Goal: Task Accomplishment & Management: Use online tool/utility

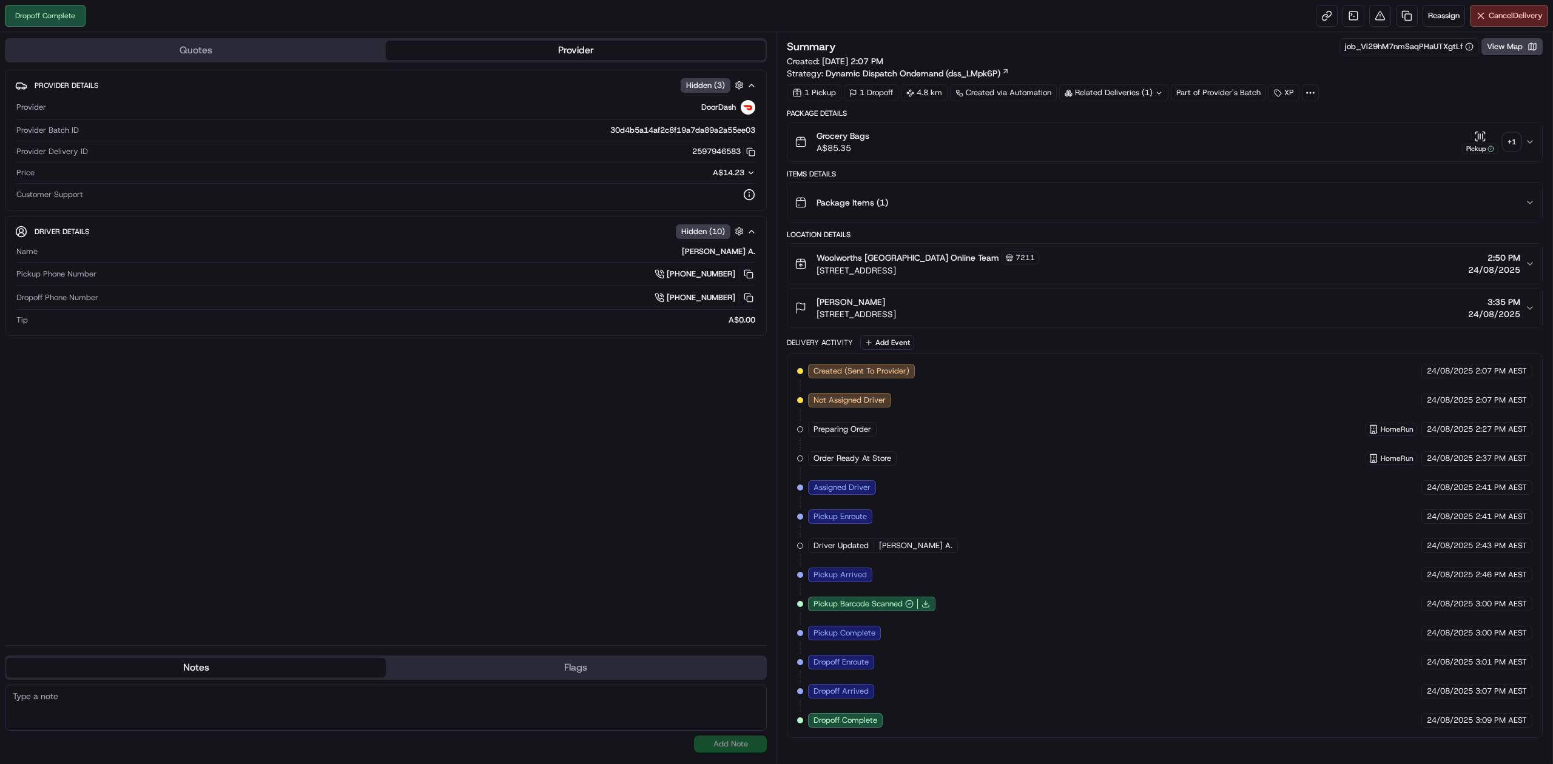
click at [422, 469] on div "Provider Details Hidden ( 3 ) Provider DoorDash Provider Batch ID 30d4b5a14af2c…" at bounding box center [386, 353] width 762 height 566
click at [421, 469] on div "Provider Details Hidden ( 3 ) Provider DoorDash Provider Batch ID 30d4b5a14af2c…" at bounding box center [386, 353] width 762 height 566
click at [1406, 11] on link at bounding box center [1407, 16] width 22 height 22
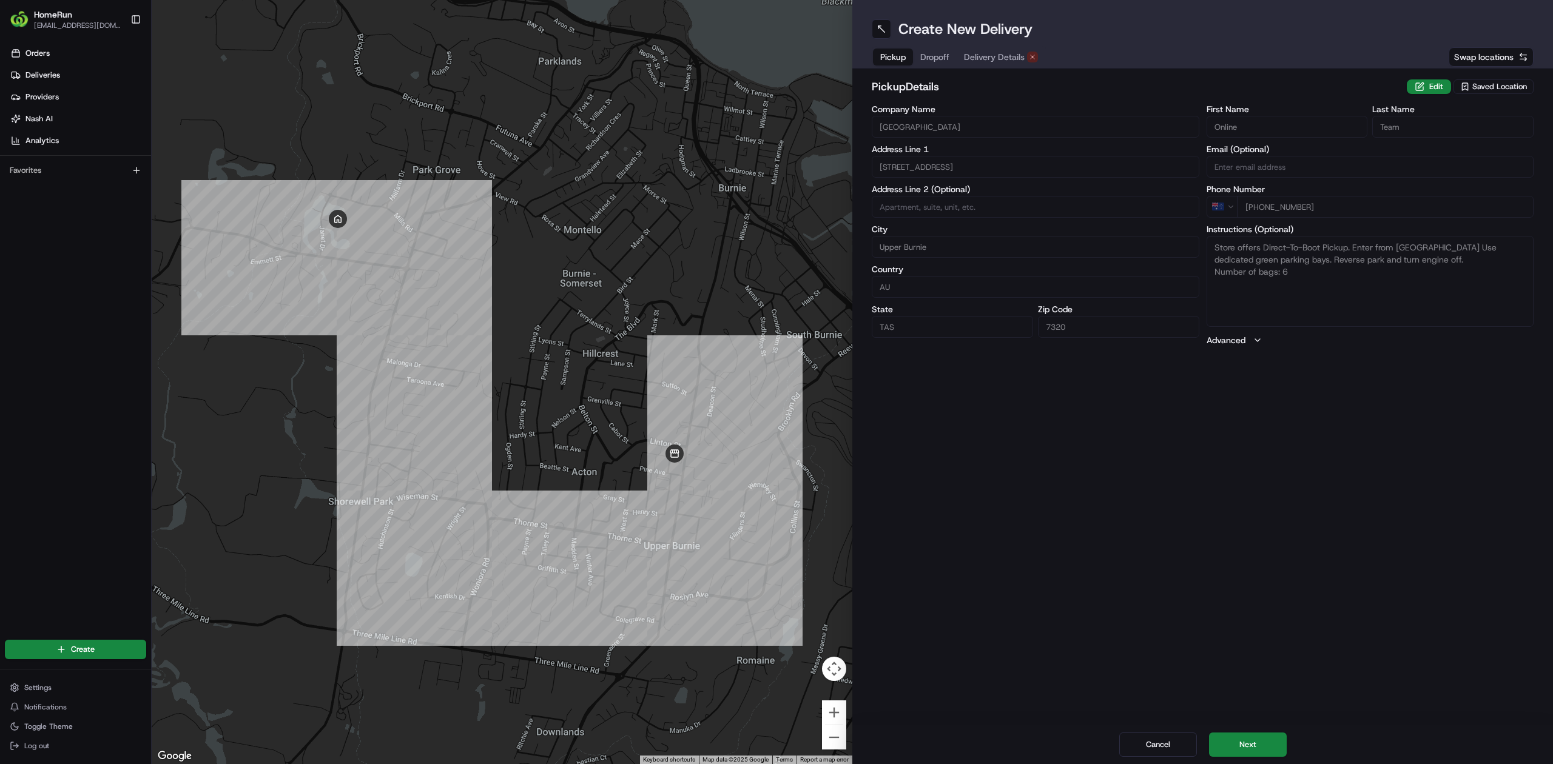
click at [1256, 762] on div "Cancel Next" at bounding box center [1202, 744] width 701 height 39
click at [1252, 749] on button "Next" at bounding box center [1248, 745] width 78 height 24
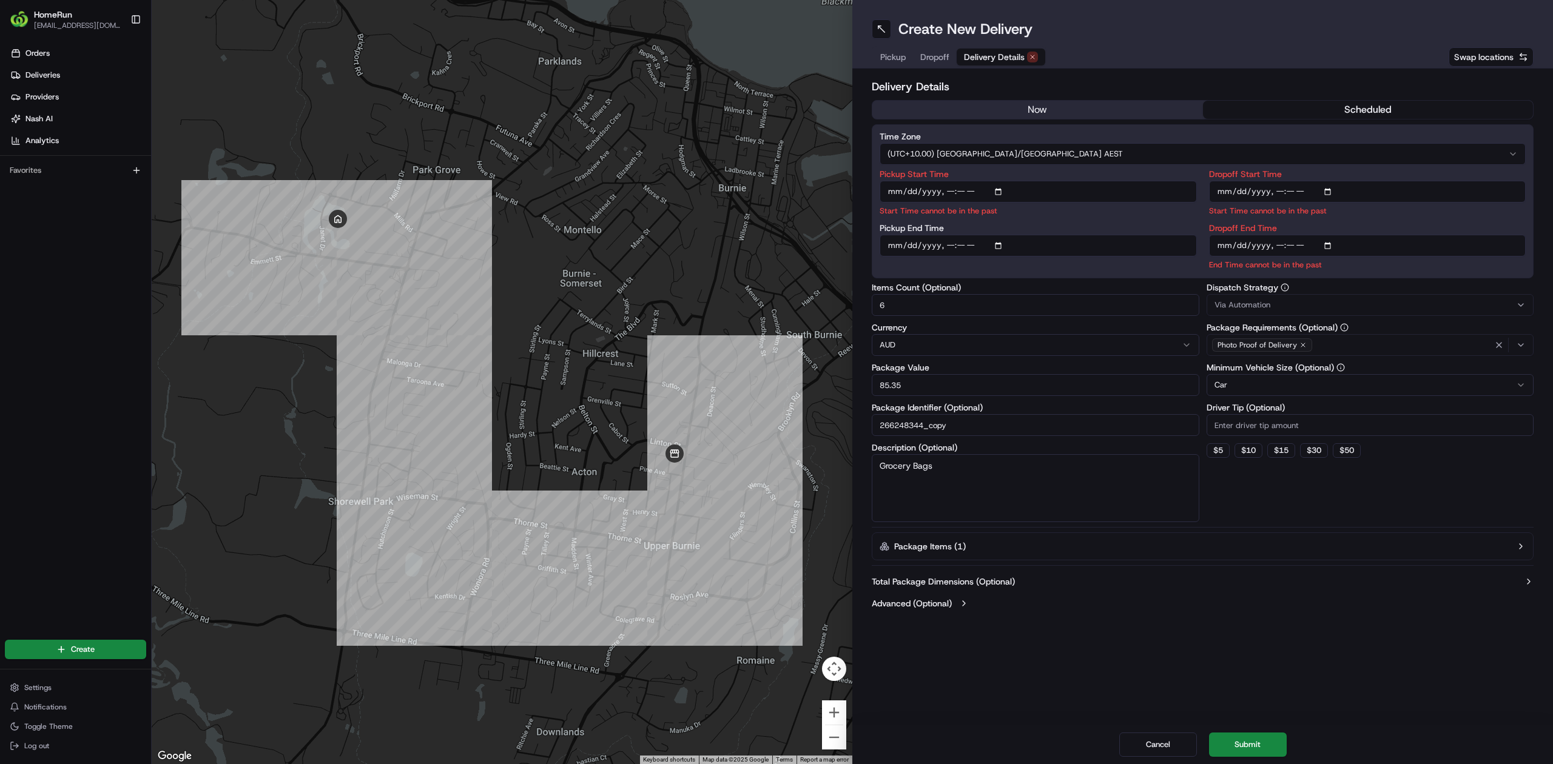
click at [1034, 112] on button "now" at bounding box center [1037, 110] width 331 height 18
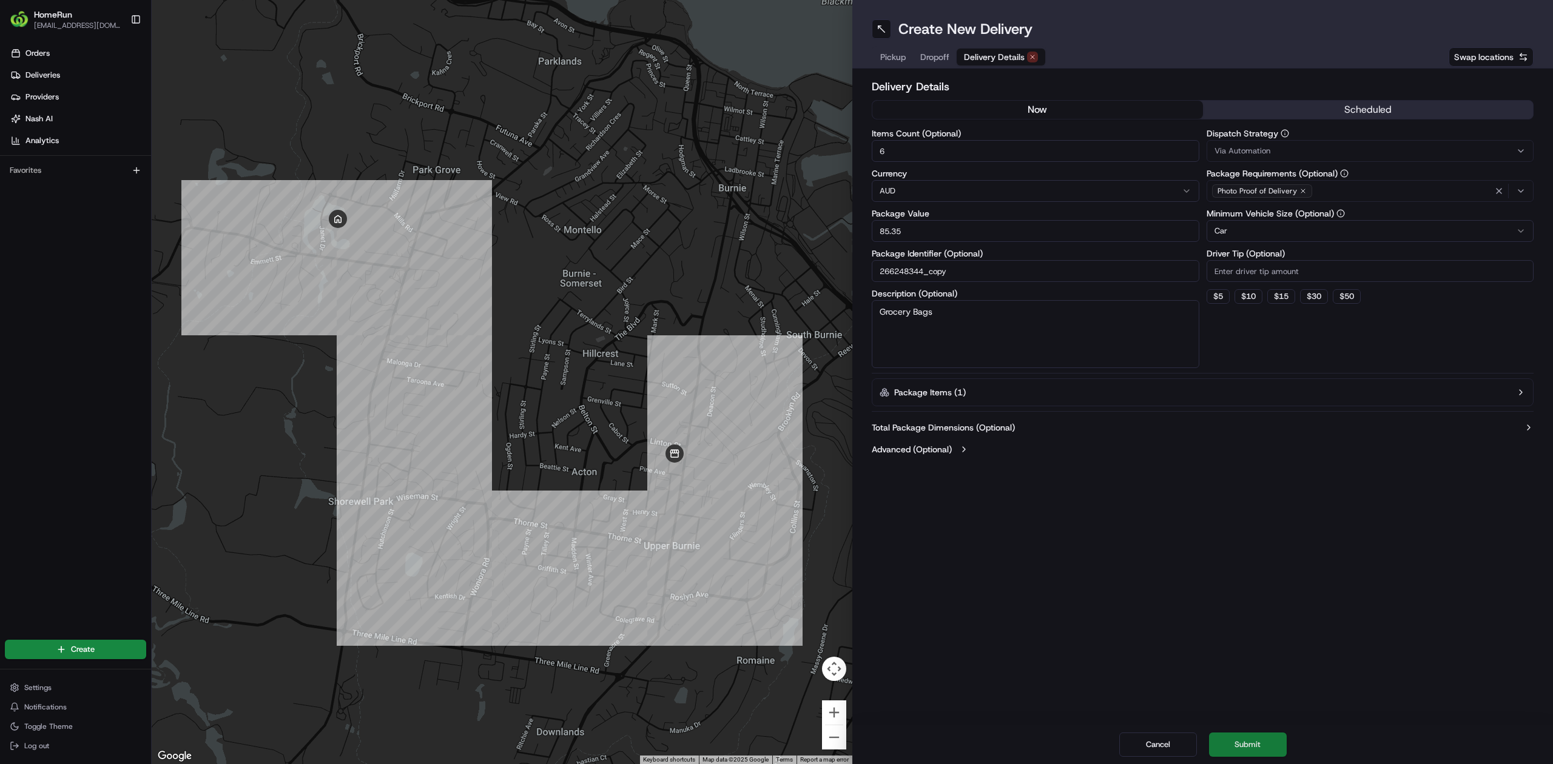
click at [1260, 750] on button "Submit" at bounding box center [1248, 745] width 78 height 24
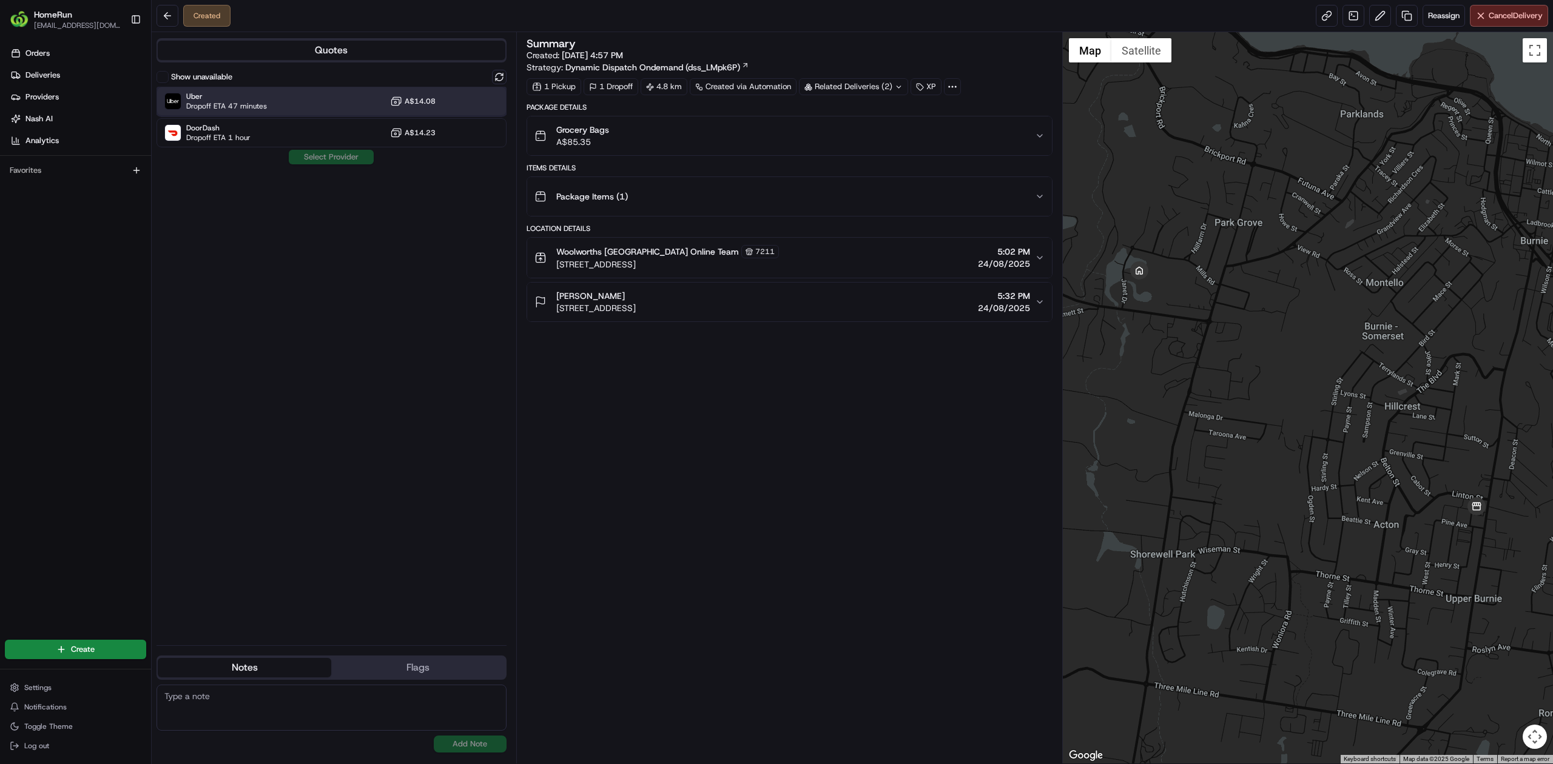
click at [231, 110] on span "Dropoff ETA 47 minutes" at bounding box center [226, 106] width 81 height 10
click at [311, 163] on button "Assign Provider" at bounding box center [331, 157] width 86 height 15
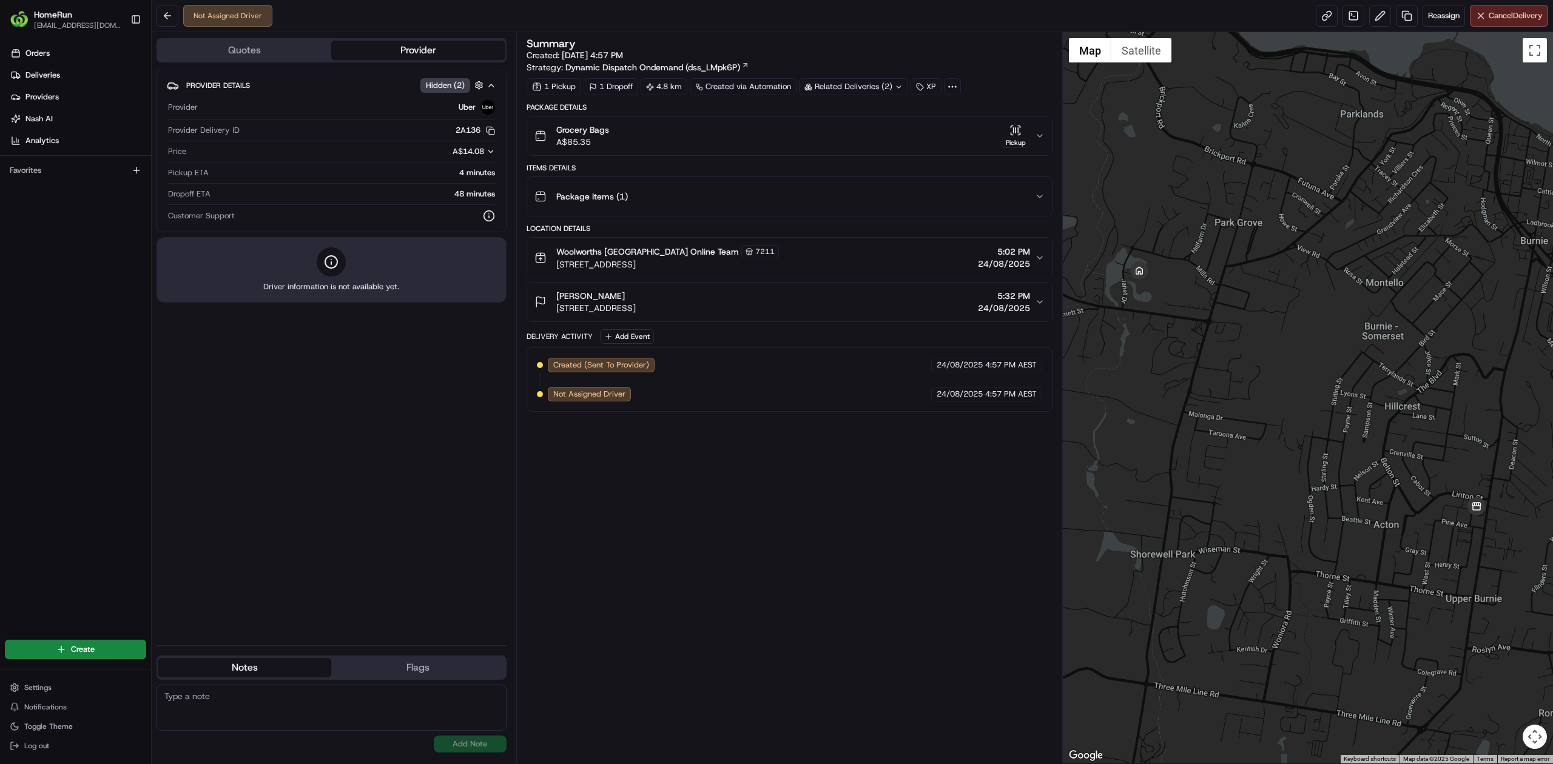
click at [362, 471] on div "Provider Details Hidden ( 2 ) Provider Uber Provider Delivery ID 2A136 Copy del…" at bounding box center [331, 353] width 350 height 566
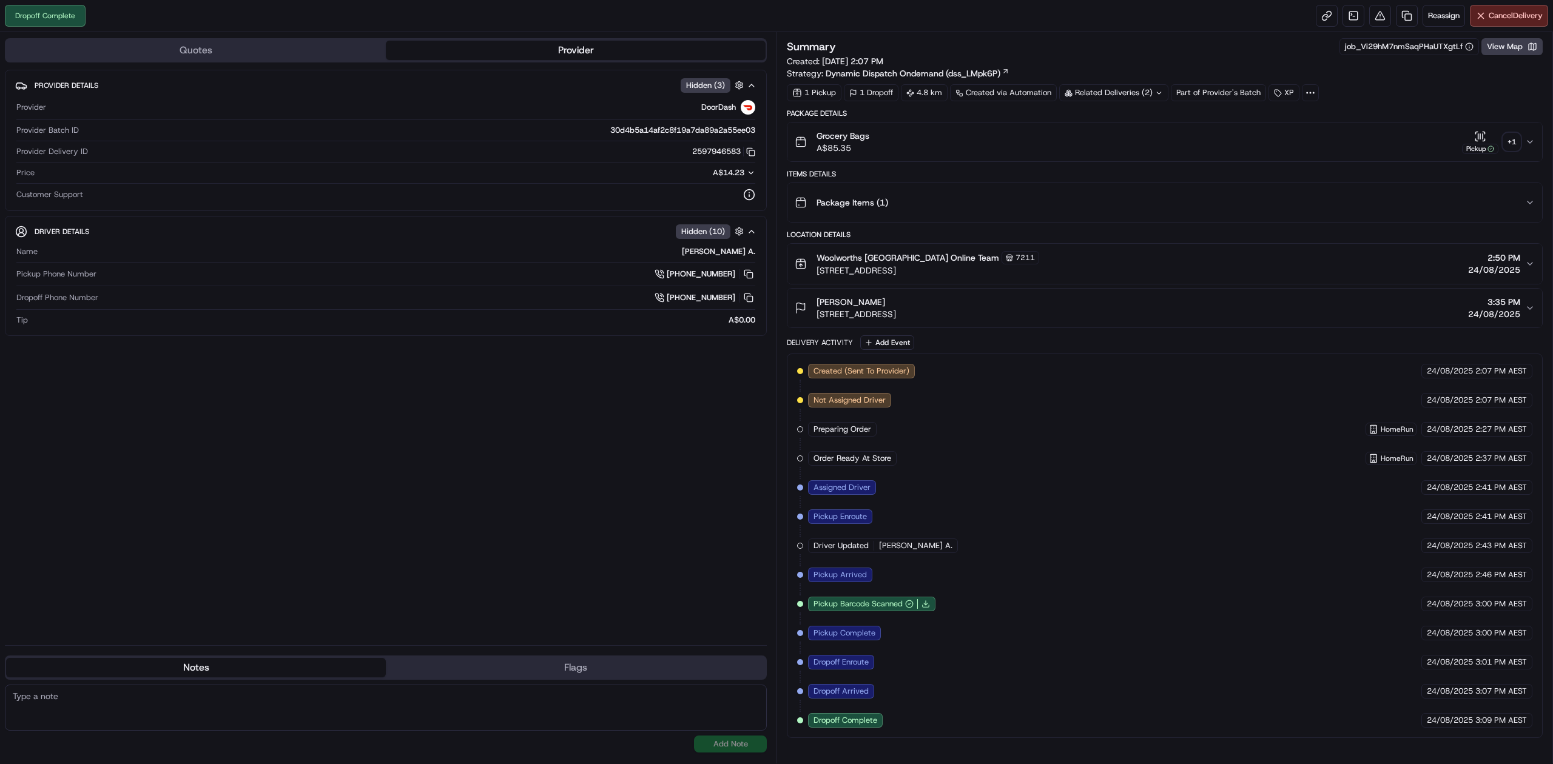
click at [1153, 91] on div "Related Deliveries (2)" at bounding box center [1113, 92] width 109 height 17
click at [1151, 140] on span "job_N9QD2oN85FwtNCojYMvLXw" at bounding box center [1173, 142] width 123 height 11
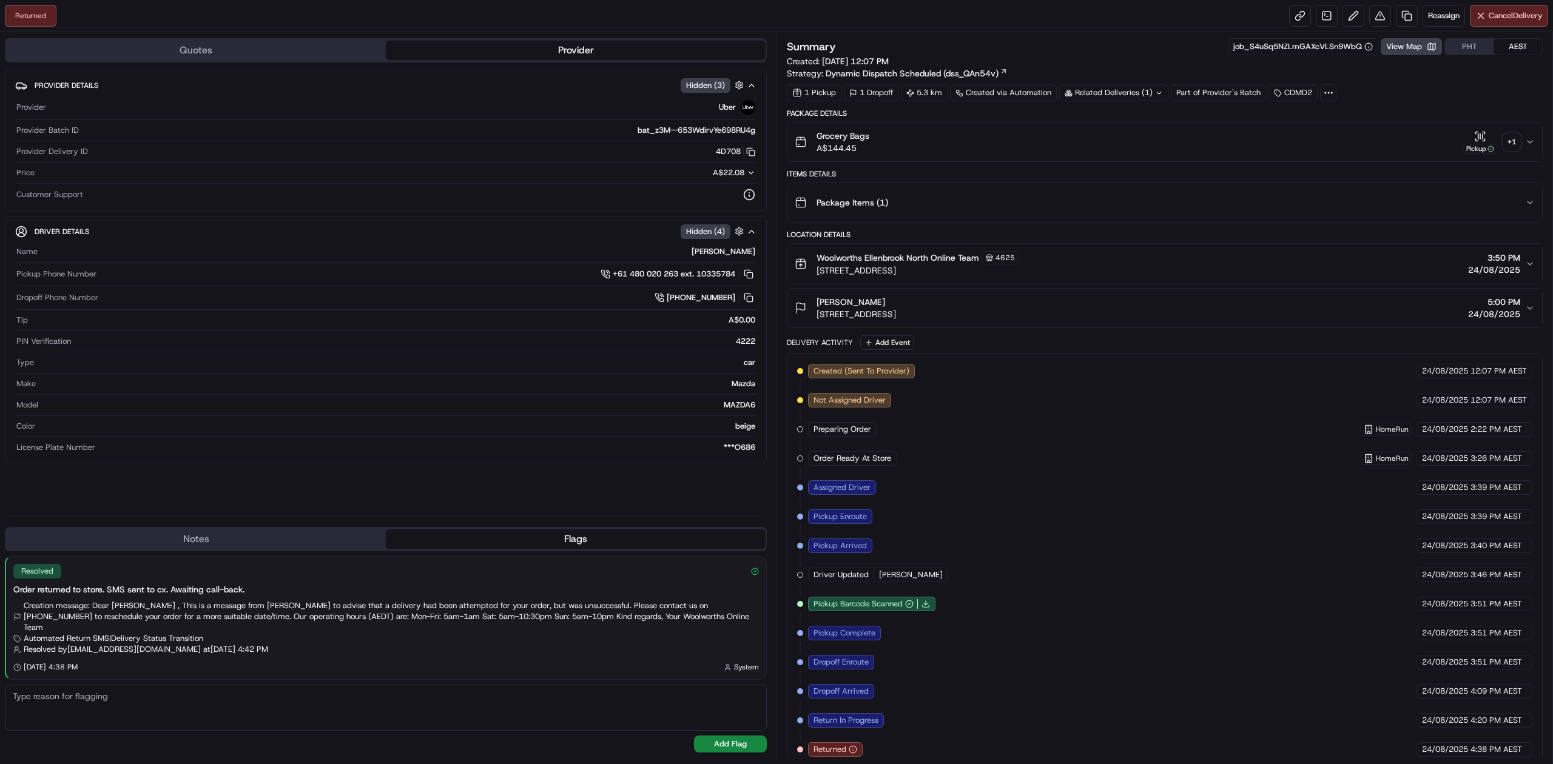
click at [1512, 138] on div "+ 1" at bounding box center [1511, 141] width 17 height 17
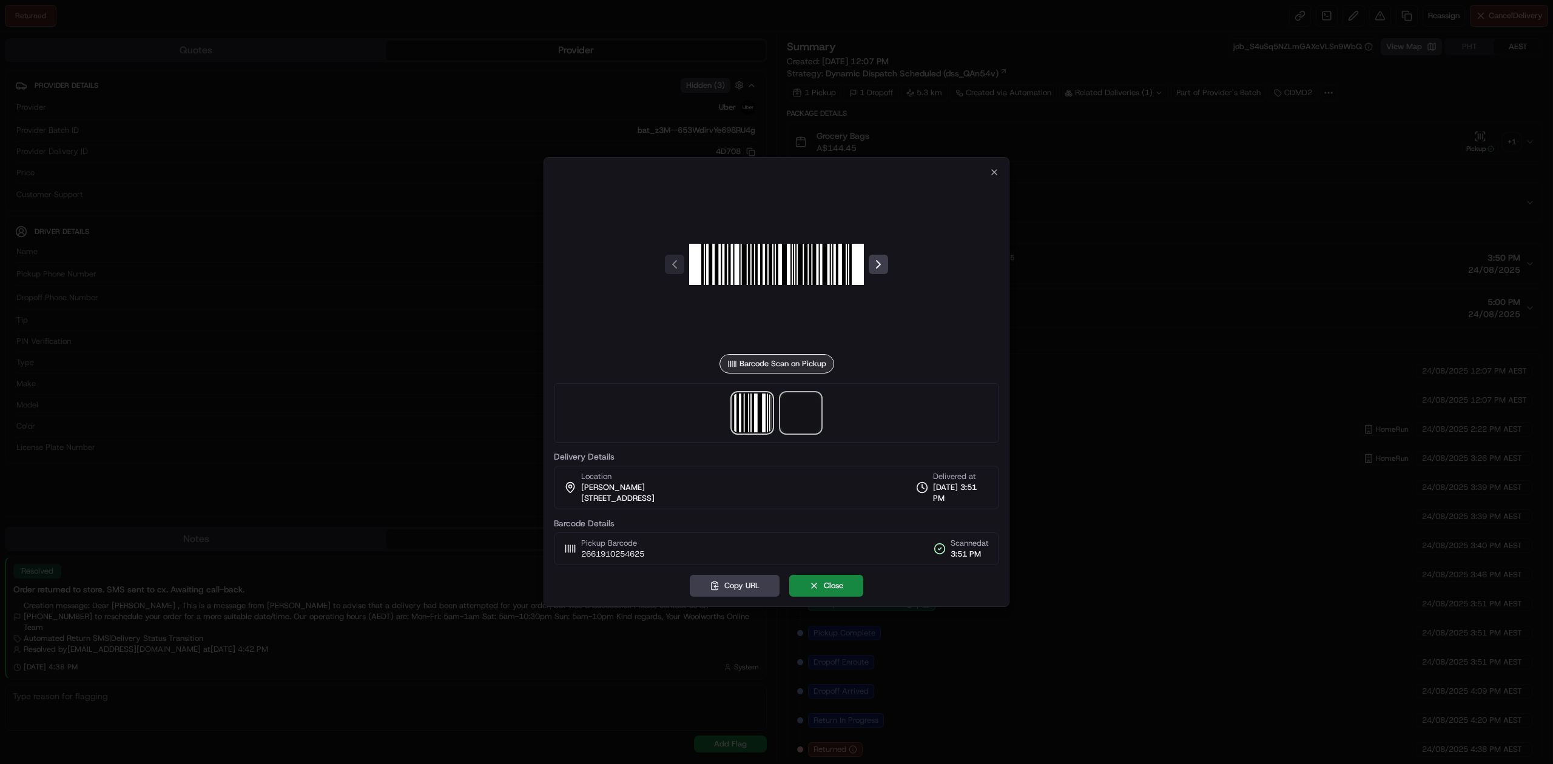
click at [796, 415] on span at bounding box center [800, 413] width 39 height 39
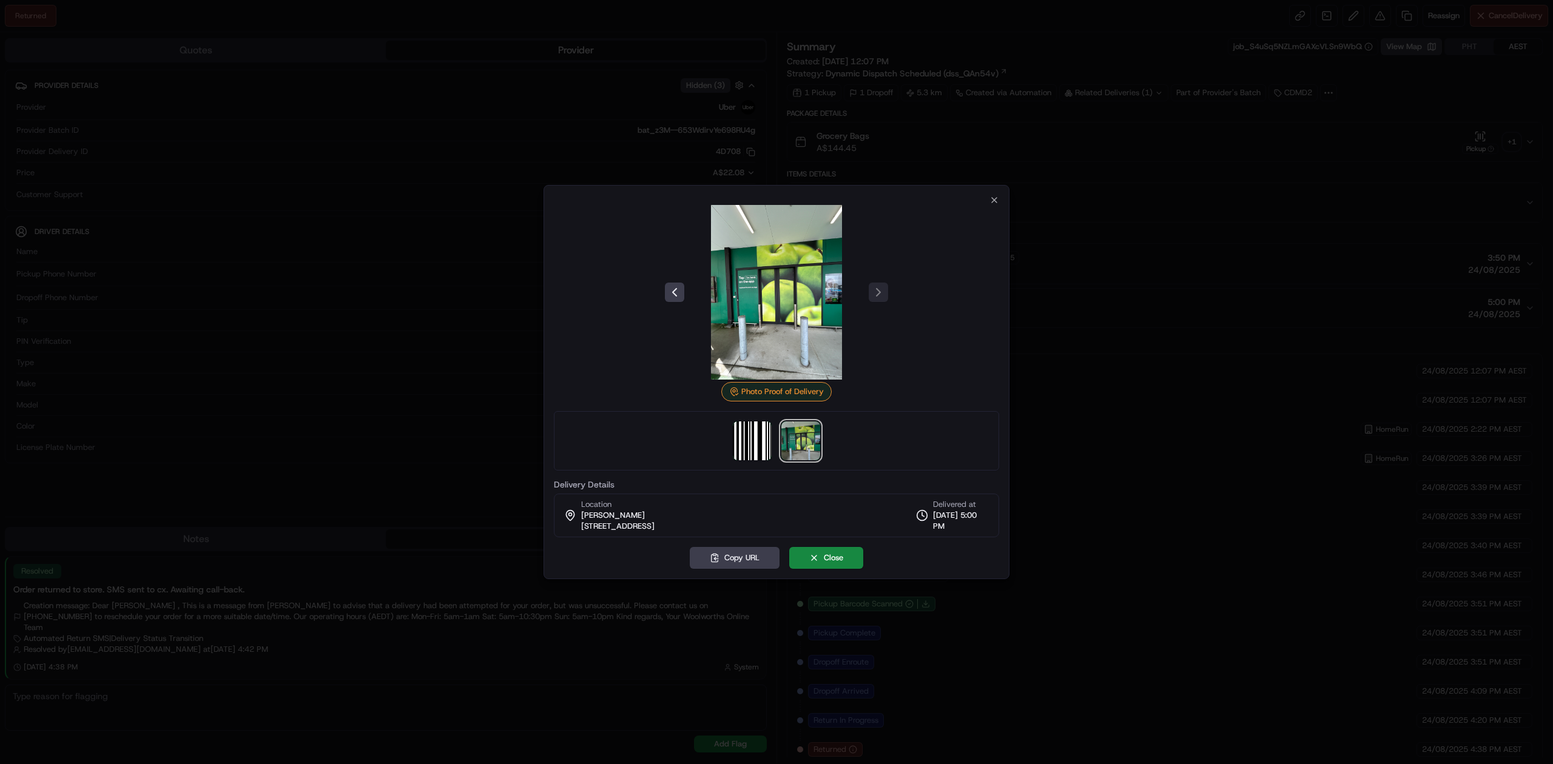
click at [374, 406] on div at bounding box center [776, 382] width 1553 height 764
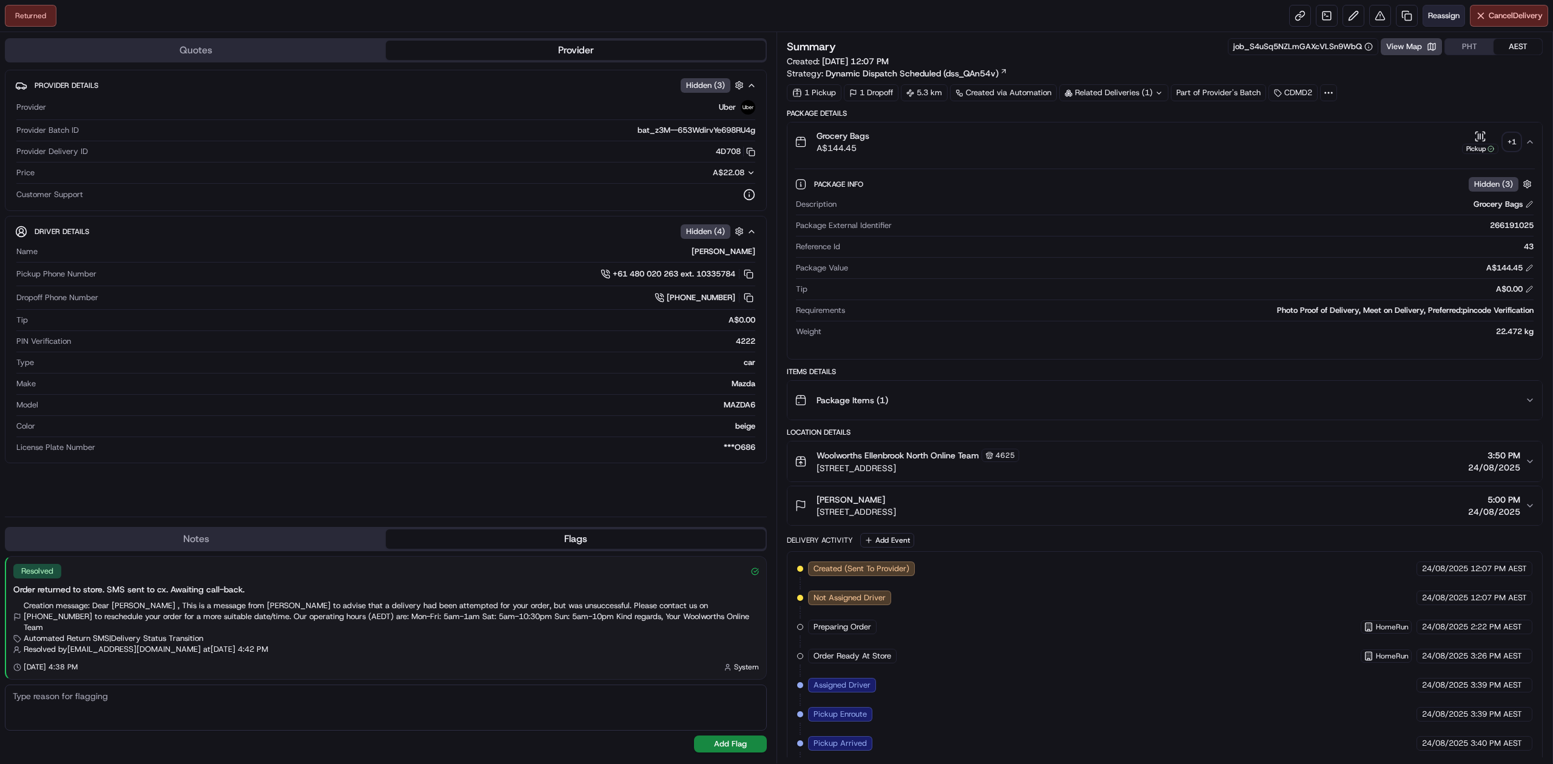
click at [1442, 15] on span "Reassign" at bounding box center [1444, 15] width 32 height 11
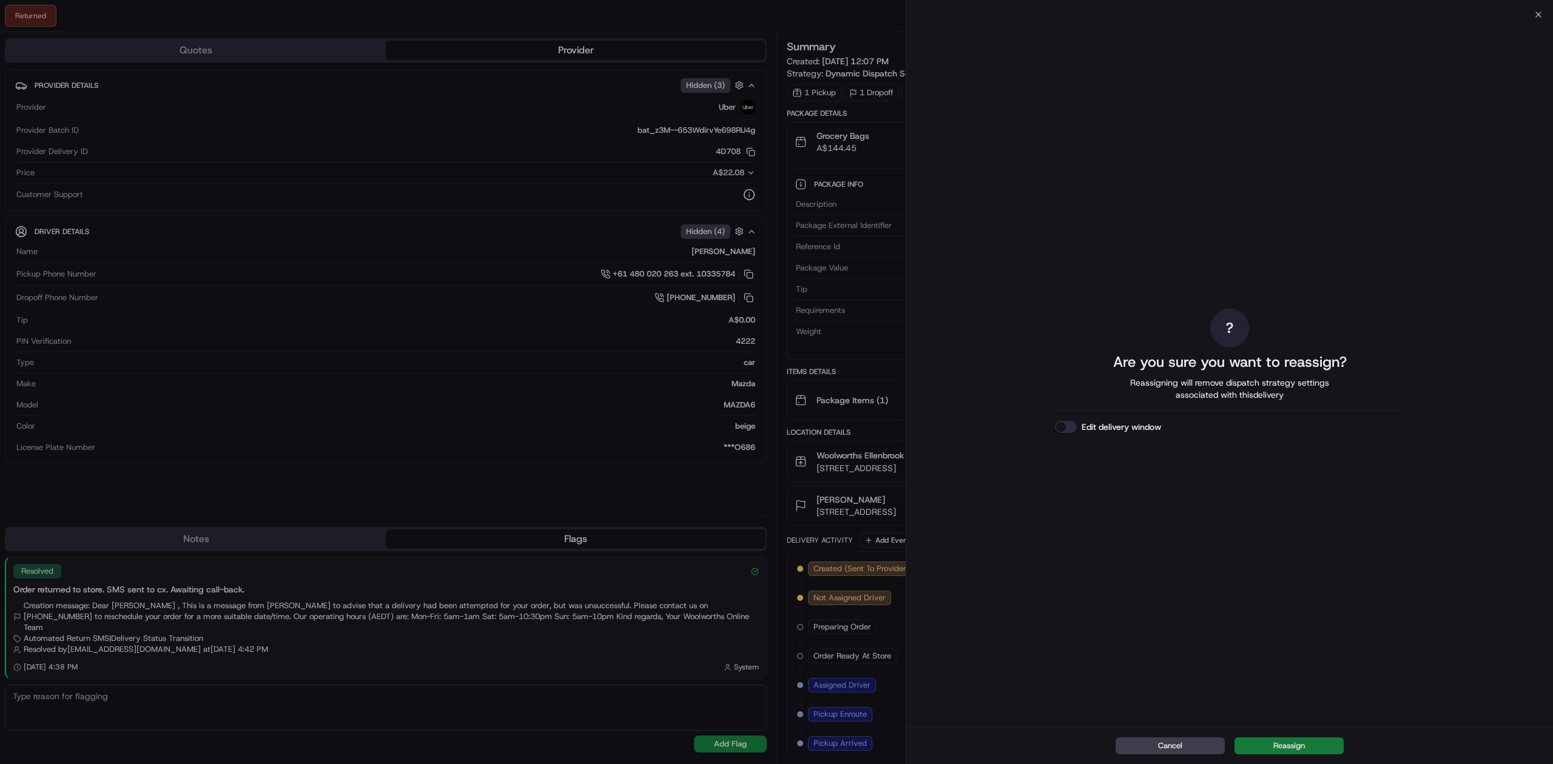
click at [1273, 750] on button "Reassign" at bounding box center [1288, 746] width 109 height 17
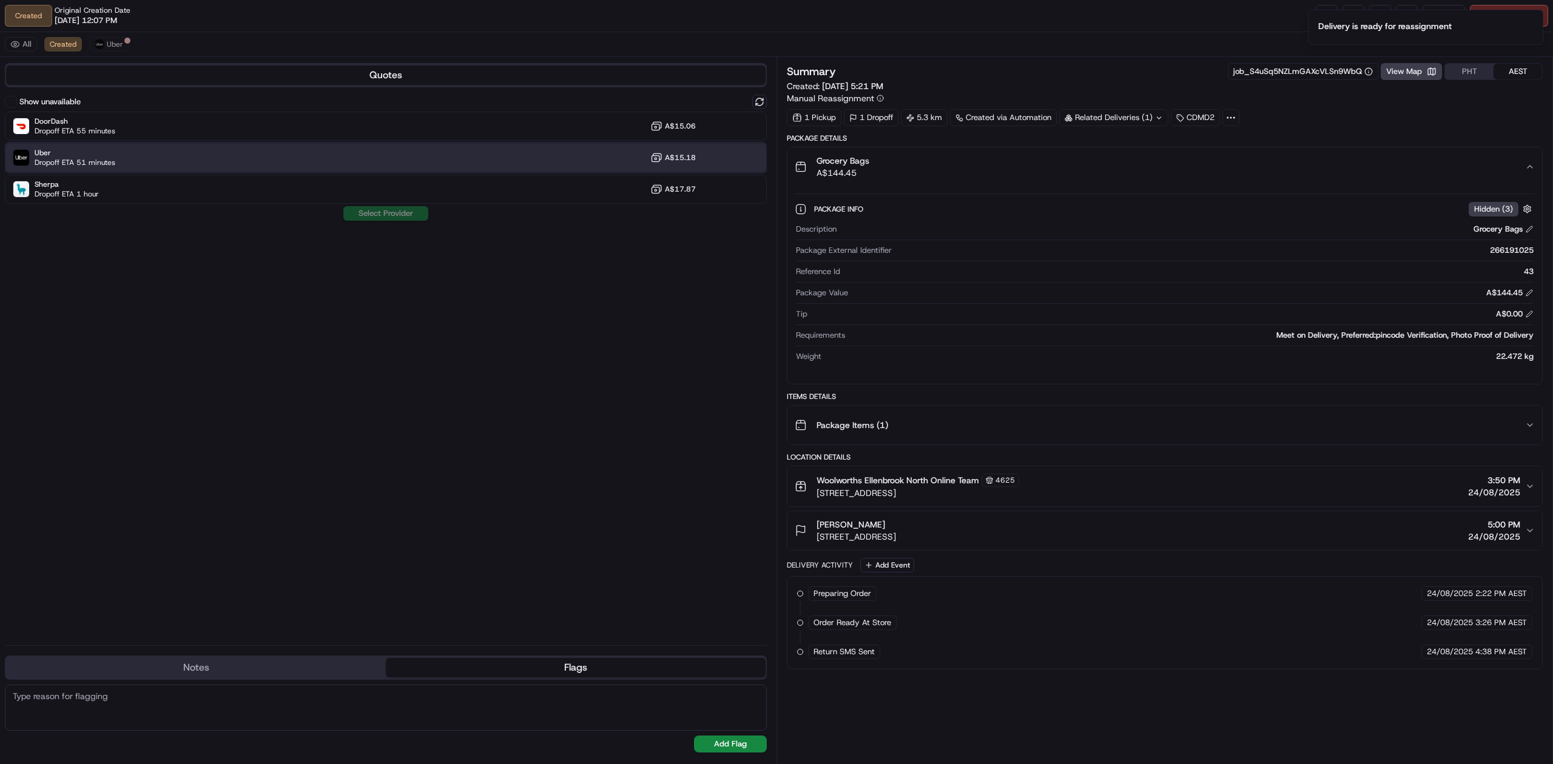
click at [75, 153] on span "Uber" at bounding box center [75, 153] width 81 height 10
click at [350, 220] on button "Assign Provider" at bounding box center [386, 213] width 86 height 15
click at [348, 348] on div "Show unavailable DoorDash Dropoff ETA 55 minutes A$15.06 Uber Dropoff ETA 50 mi…" at bounding box center [386, 365] width 762 height 541
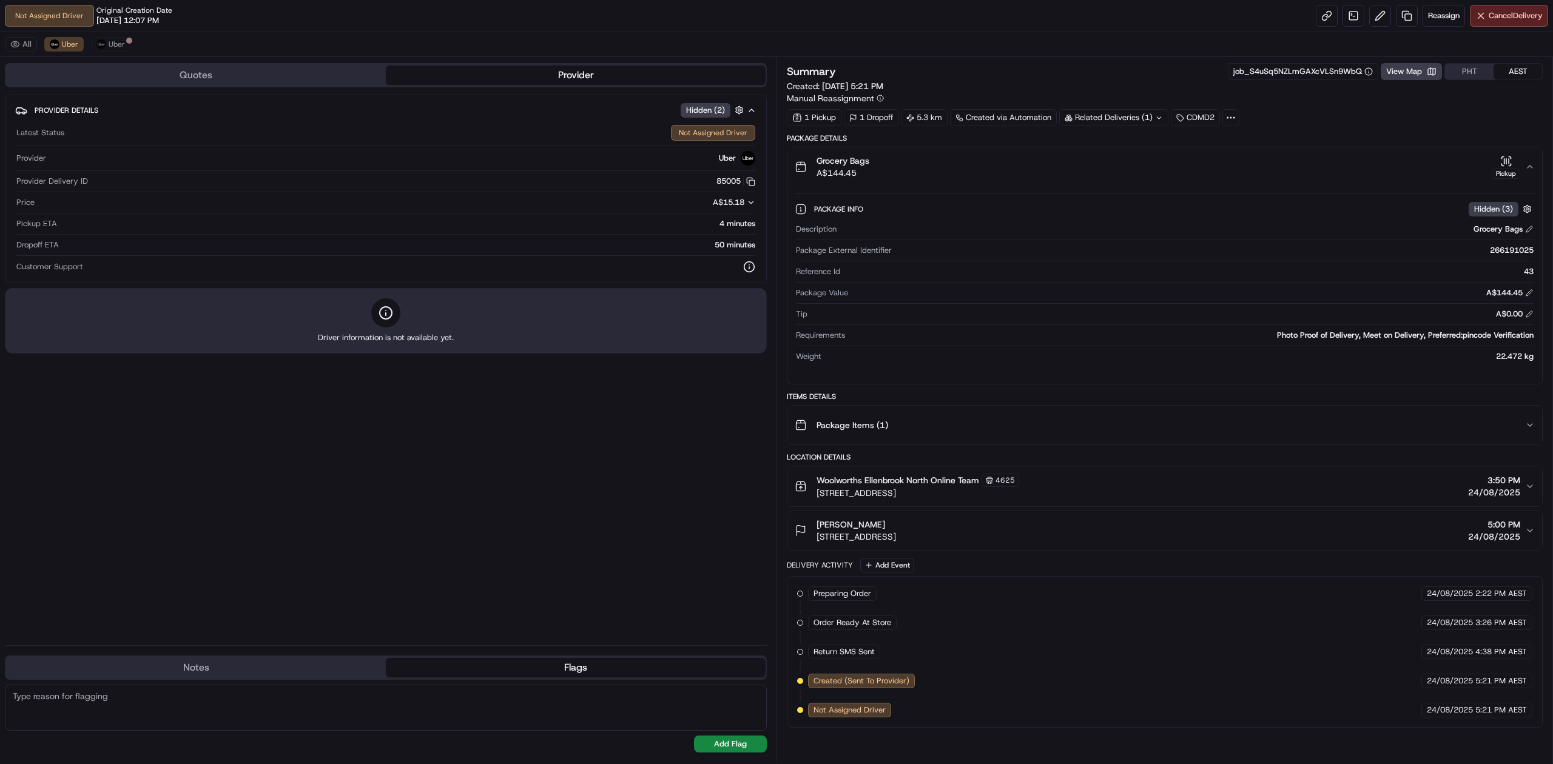
click at [297, 404] on div "Provider Details Hidden ( 2 ) Latest Status Not Assigned Driver Provider Uber P…" at bounding box center [386, 365] width 762 height 541
click at [296, 403] on div "Provider Details Hidden ( 2 ) Latest Status Not Assigned Driver Provider Uber P…" at bounding box center [386, 365] width 762 height 541
click at [295, 403] on div "Provider Details Hidden ( 2 ) Latest Status Not Assigned Driver Provider Uber P…" at bounding box center [386, 365] width 762 height 541
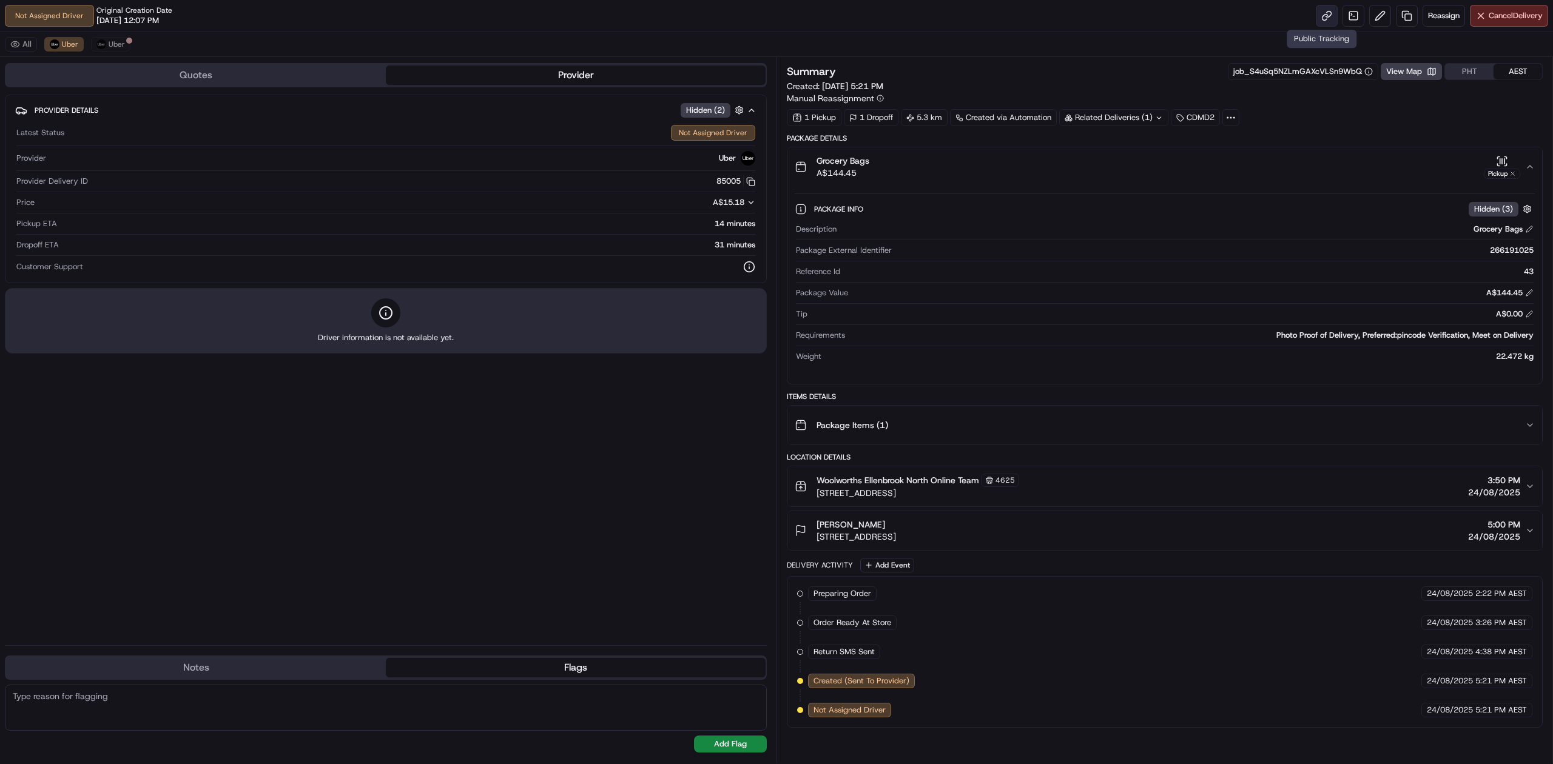
click at [1324, 15] on link at bounding box center [1327, 16] width 22 height 22
